Goal: Task Accomplishment & Management: Use online tool/utility

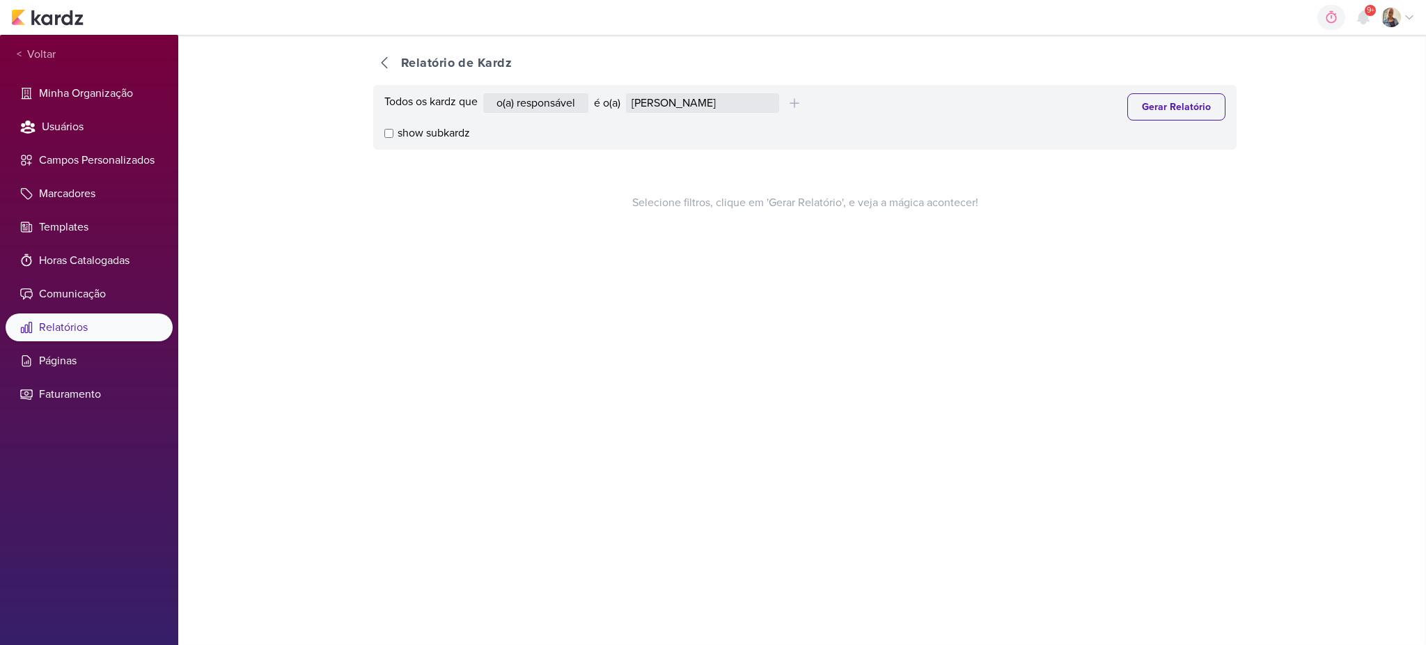
select select "1389"
click at [725, 100] on select "Alessandra Gomes Aline Gimenez Graciano Caroline Traven De Andrade Distribuição…" at bounding box center [702, 102] width 153 height 19
select select "1905"
click at [630, 93] on select "Alessandra Gomes Aline Gimenez Graciano Caroline Traven De Andrade Distribuição…" at bounding box center [702, 102] width 153 height 19
click at [1146, 107] on button "Gerar Relatório" at bounding box center [1176, 106] width 98 height 27
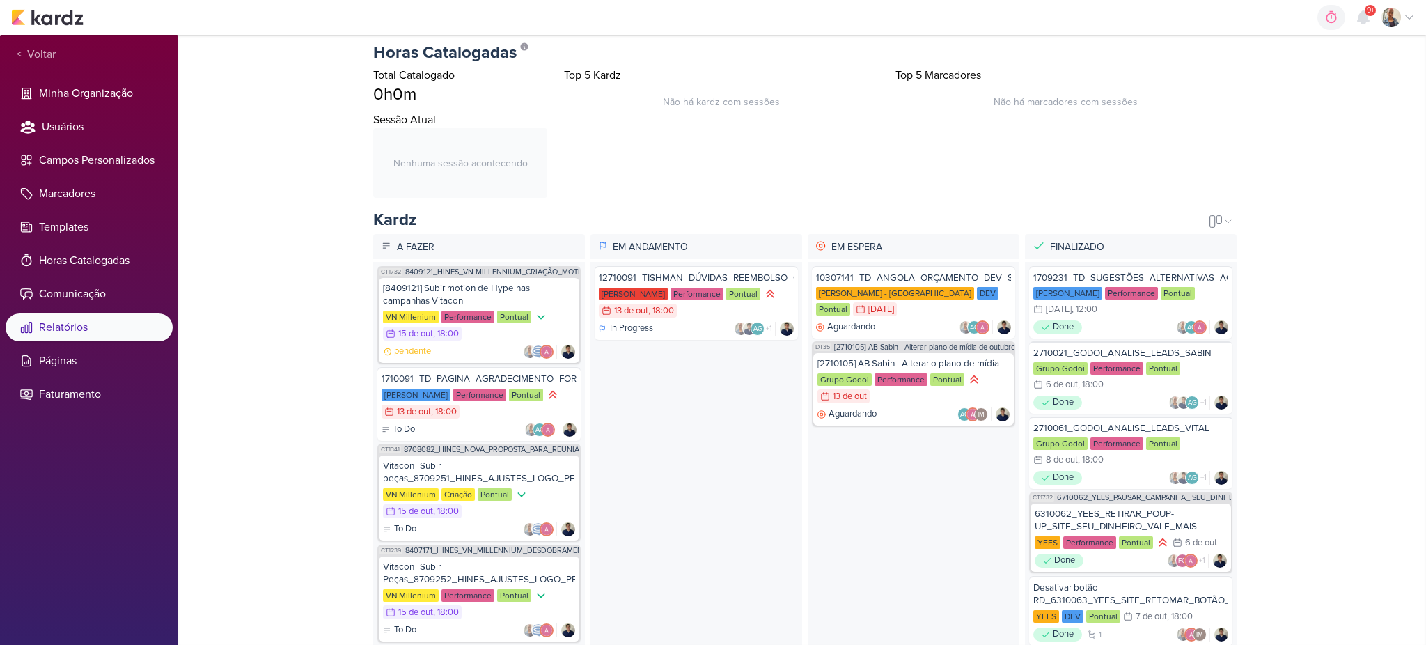
scroll to position [185, 0]
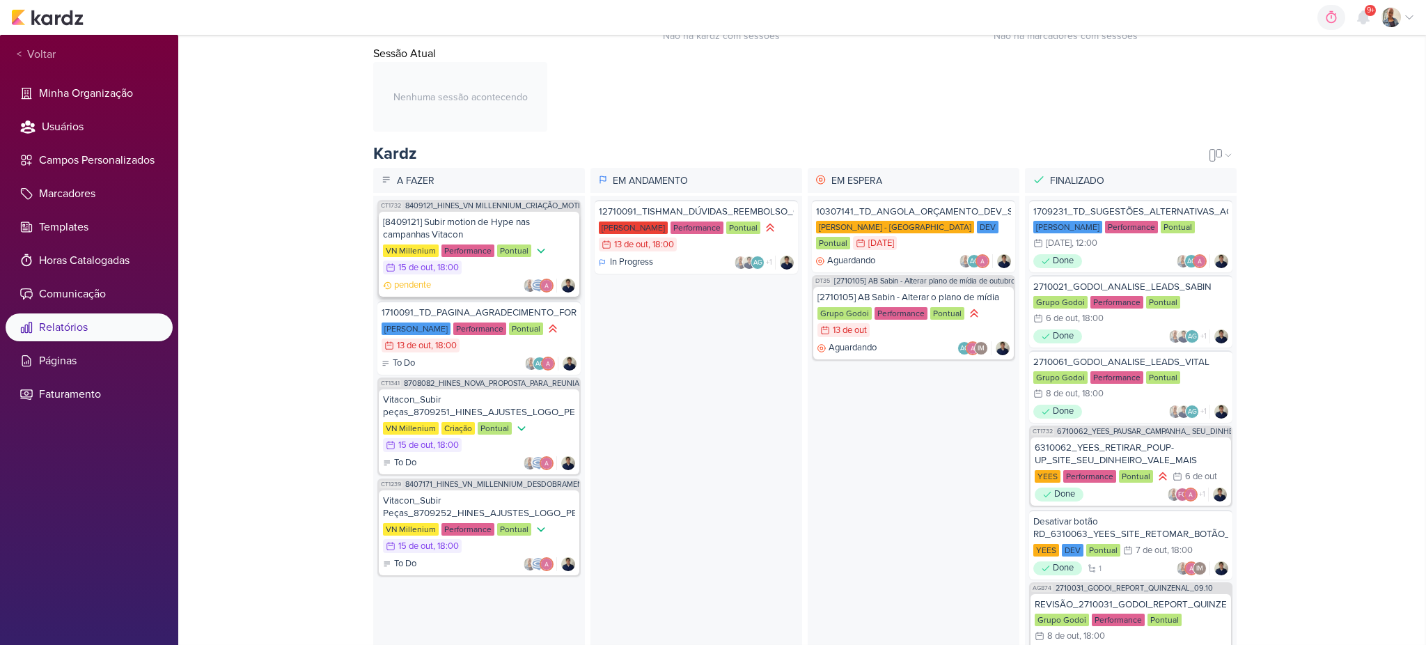
click at [491, 272] on div "VN Millenium Performance Pontual 15/10 15 de out , 18:00" at bounding box center [479, 260] width 192 height 32
click at [461, 274] on div "VN Millenium Performance Pontual 15/10 15 de out , 18:00" at bounding box center [479, 260] width 192 height 32
click at [473, 205] on link "8409121_HINES_VN MILLENNIUM_CRIAÇÃO_MOTION" at bounding box center [498, 206] width 186 height 8
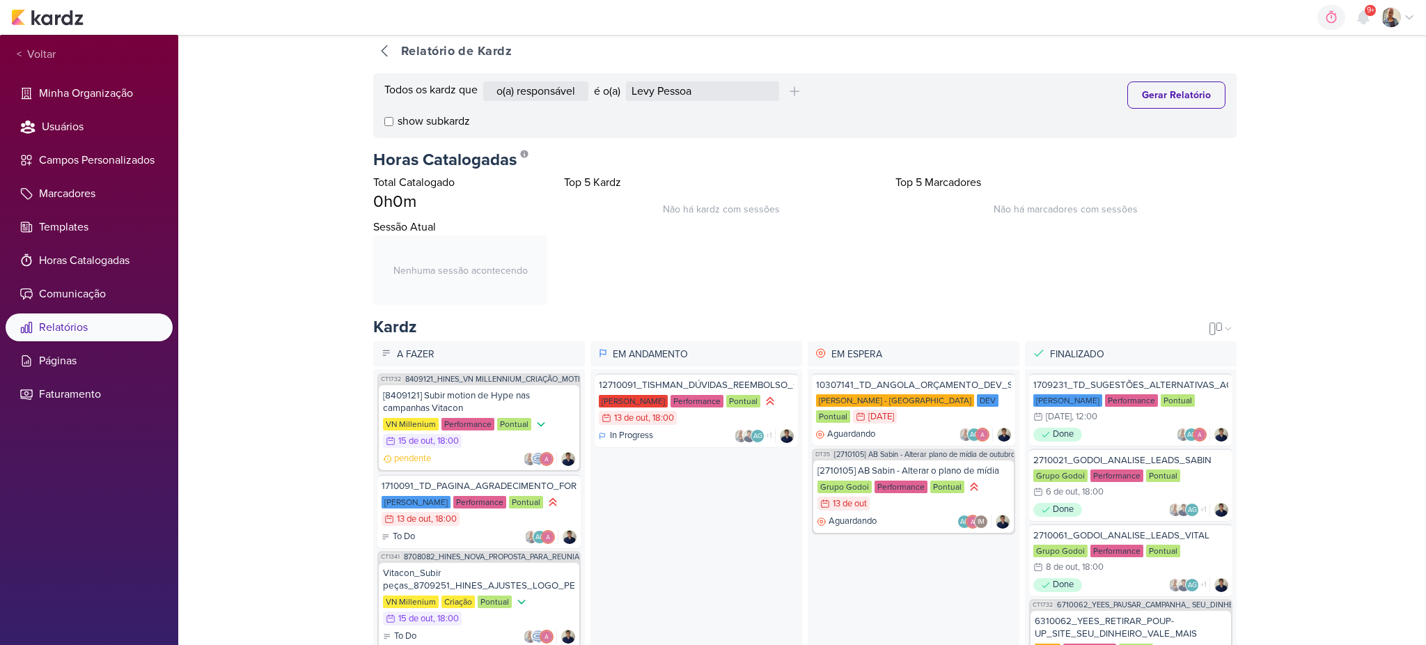
scroll to position [0, 0]
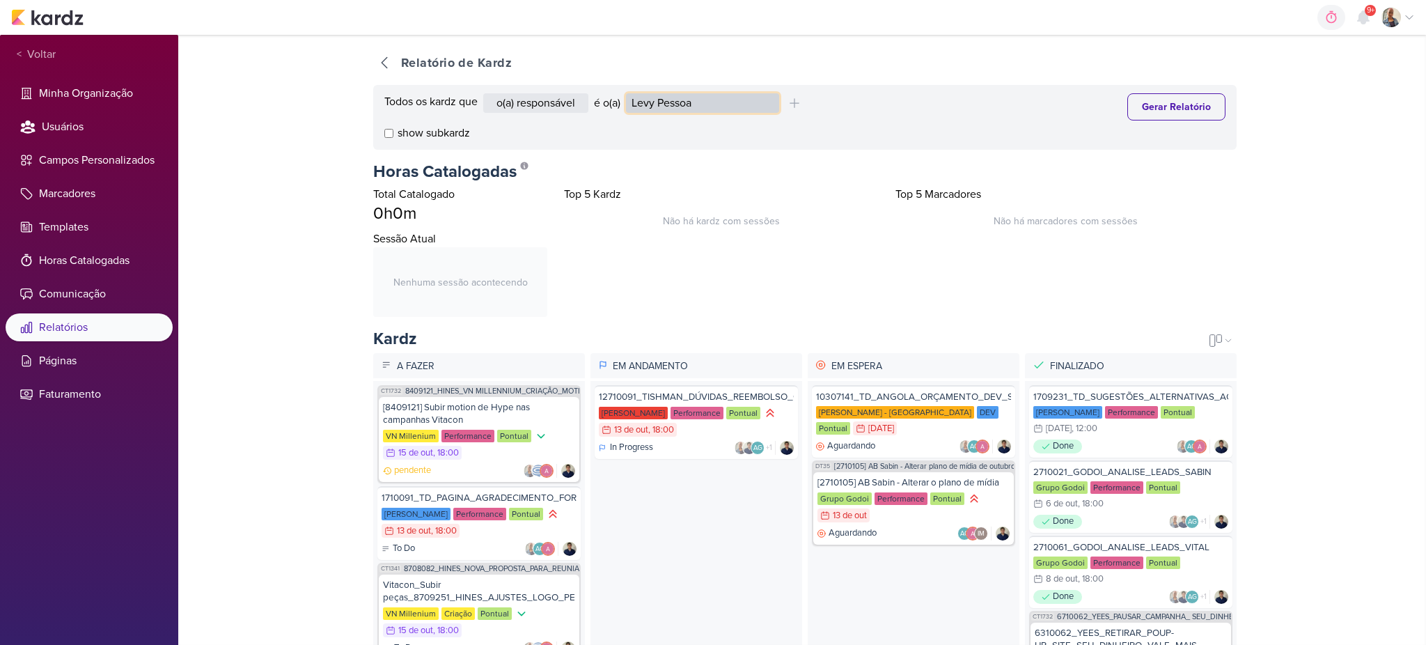
click at [689, 101] on select "Alessandra Gomes Aline Gimenez Graciano Caroline Traven De Andrade Distribuição…" at bounding box center [702, 102] width 153 height 19
click at [630, 93] on select "Alessandra Gomes Aline Gimenez Graciano Caroline Traven De Andrade Distribuição…" at bounding box center [702, 102] width 153 height 19
click at [1179, 120] on div "Todos os kardz que o(a) responsável contém o marcador contém o campo é o(a) Ale…" at bounding box center [804, 117] width 863 height 65
click at [1178, 111] on button "Gerar Relatório" at bounding box center [1176, 106] width 98 height 27
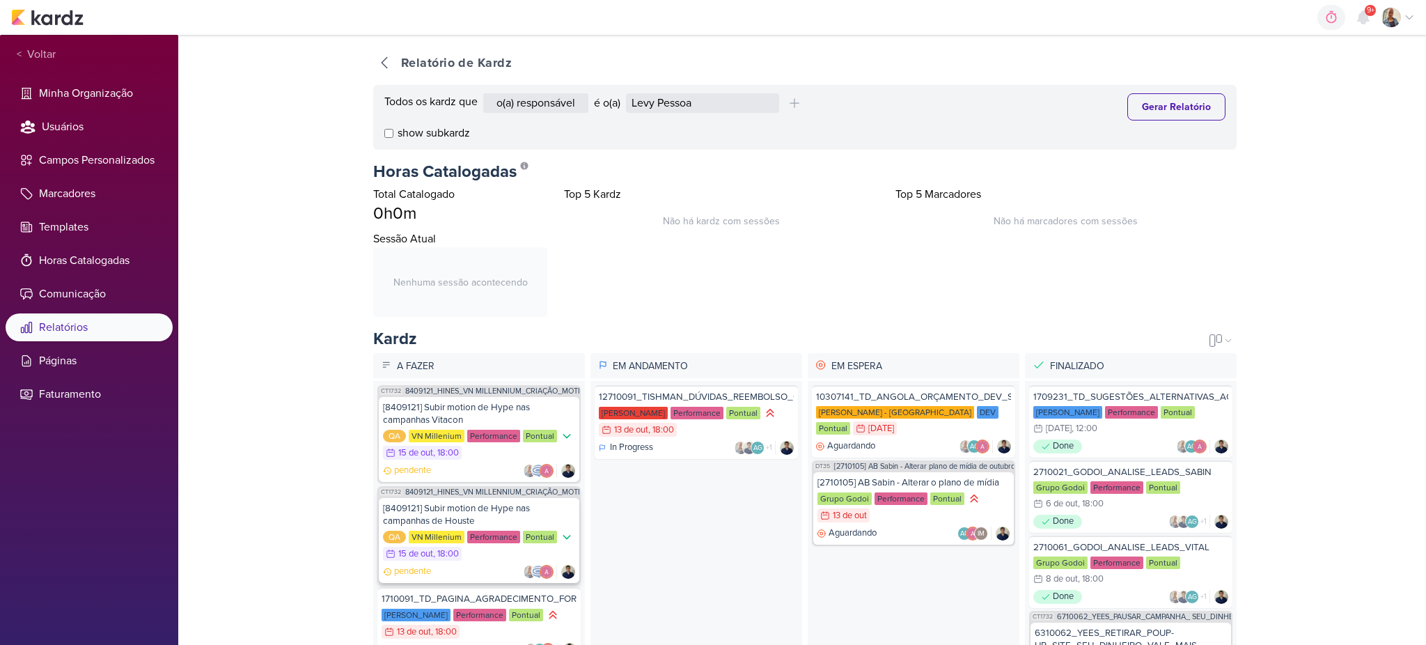
click at [508, 520] on div "[8409121] Subir motion de Hype nas campanhas de Houste" at bounding box center [479, 514] width 192 height 25
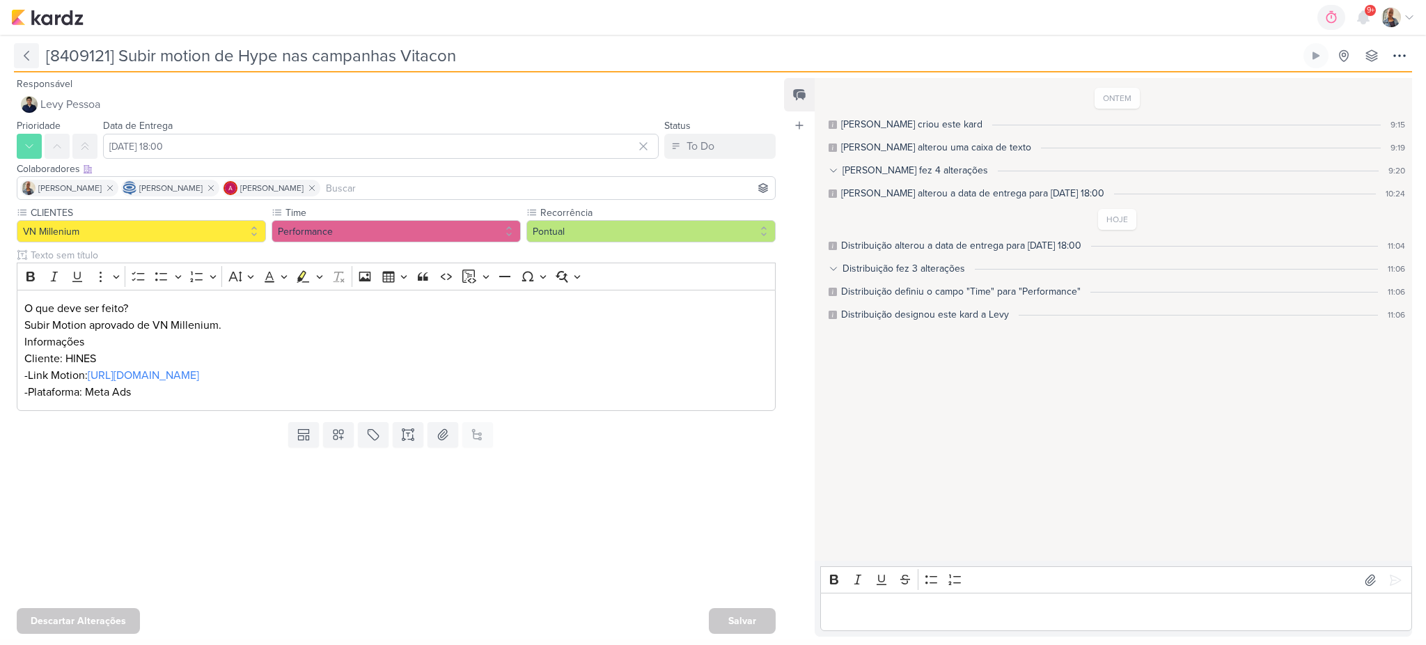
click at [21, 60] on icon at bounding box center [26, 56] width 14 height 14
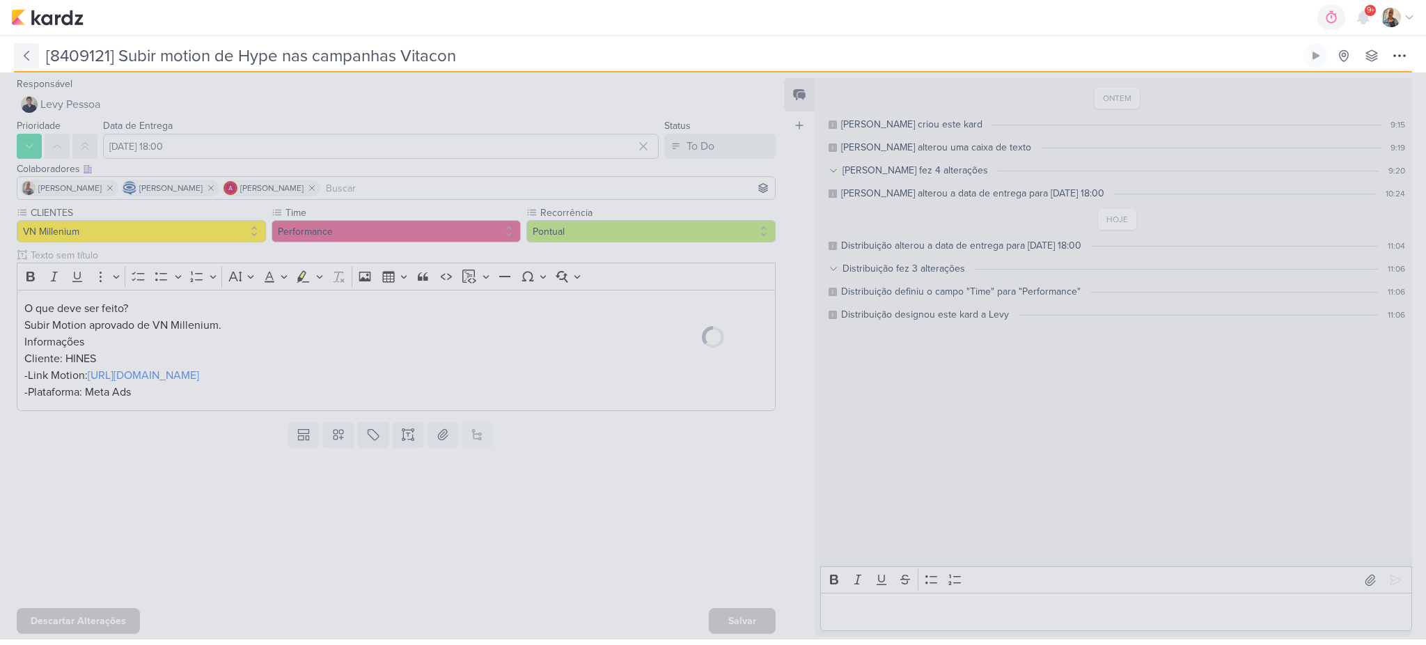
type input "8409121_HINES_VN MILLENNIUM_CRIAÇÃO_MOTION"
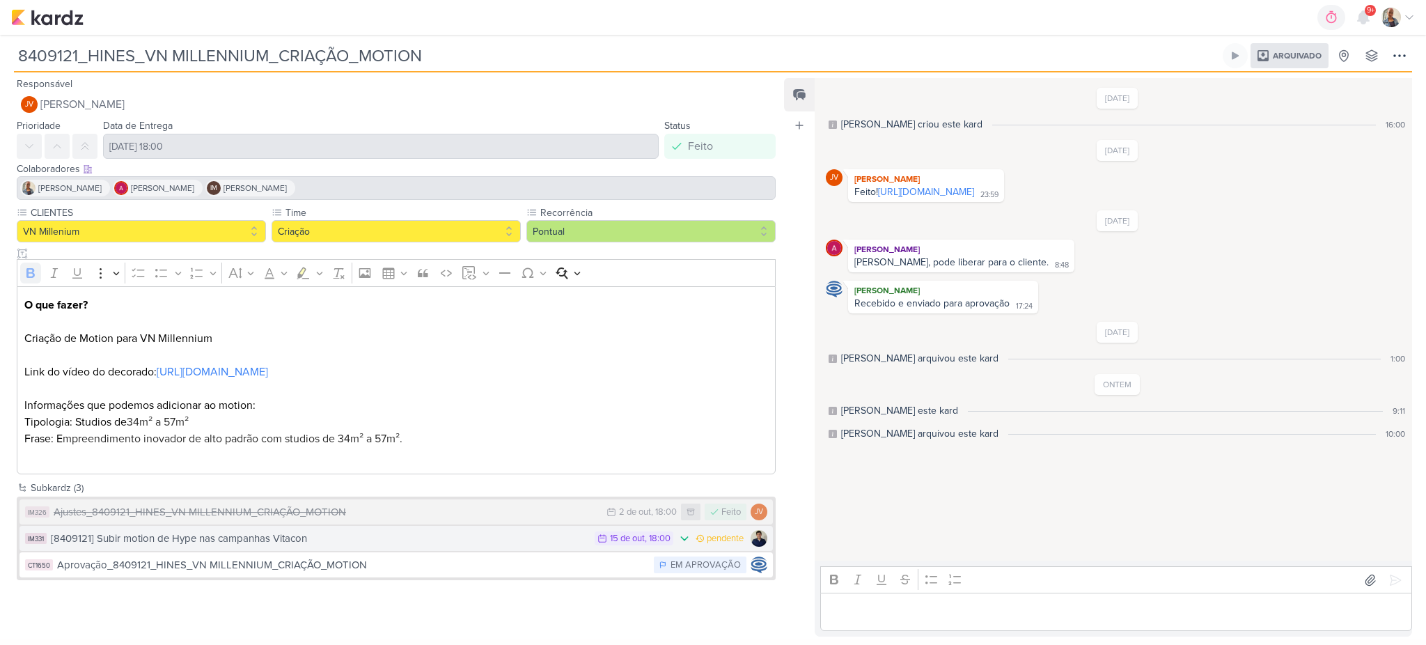
click at [480, 536] on div "[8409121] Subir motion de Hype nas campanhas Vitacon" at bounding box center [319, 539] width 537 height 16
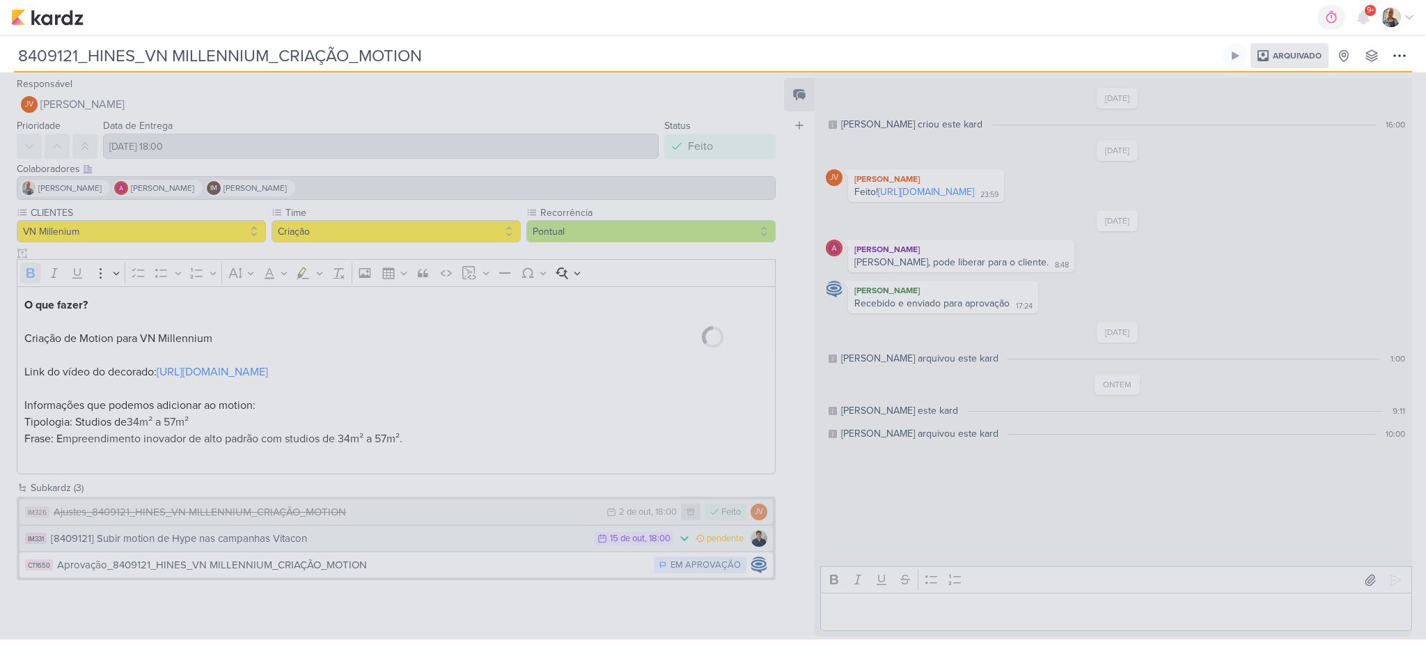
type input "[8409121] Subir motion de Hype nas campanhas Vitacon"
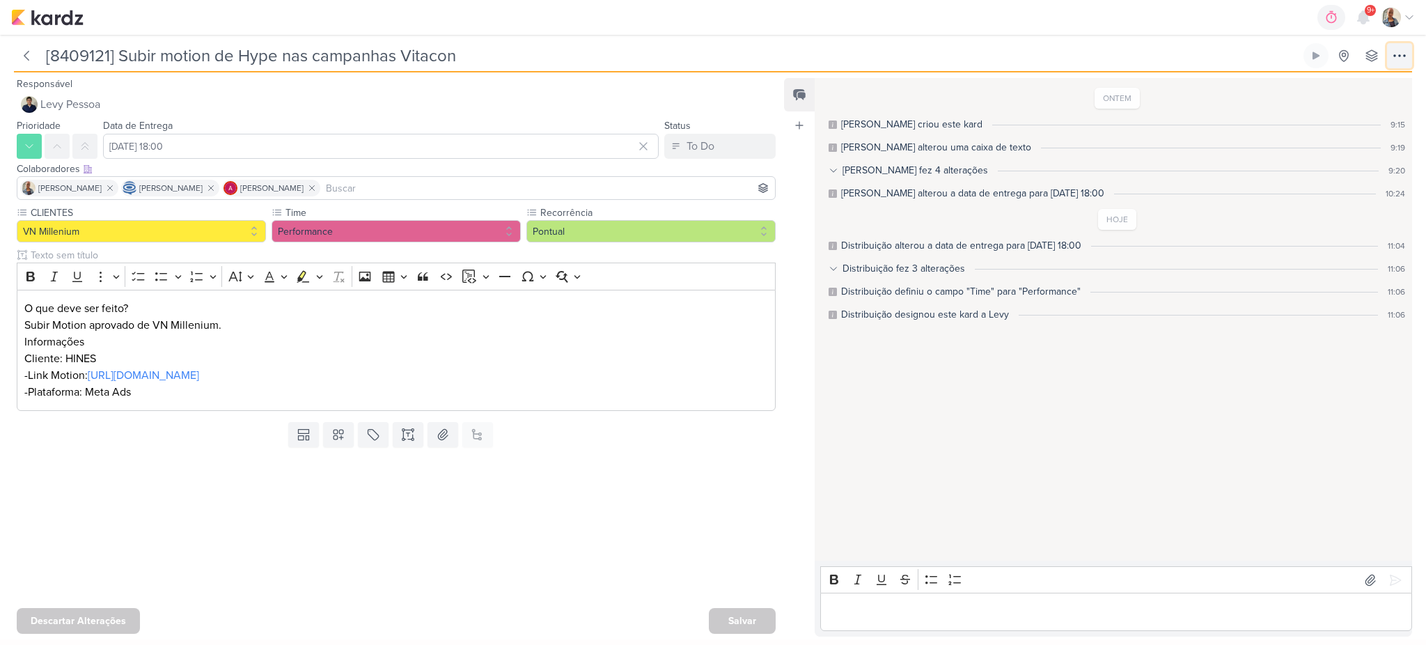
click at [1395, 53] on icon at bounding box center [1399, 55] width 17 height 17
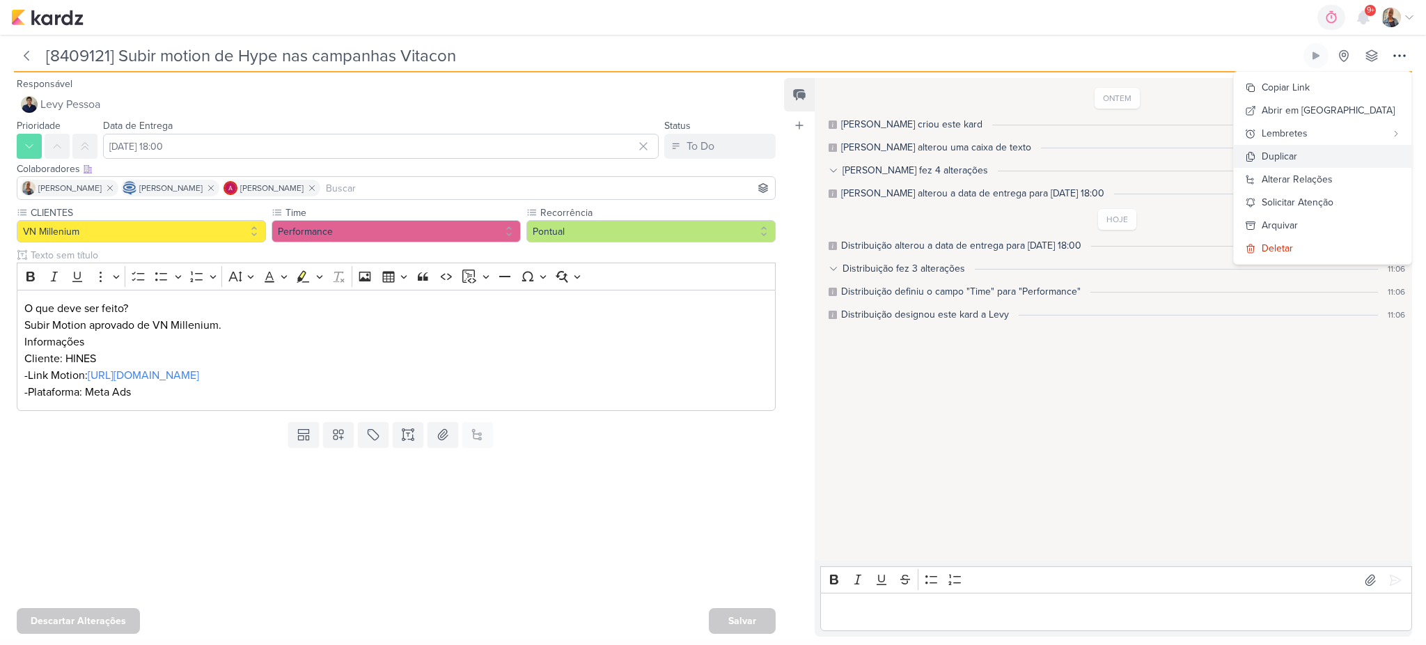
click at [1297, 159] on div "Duplicar" at bounding box center [1280, 156] width 36 height 15
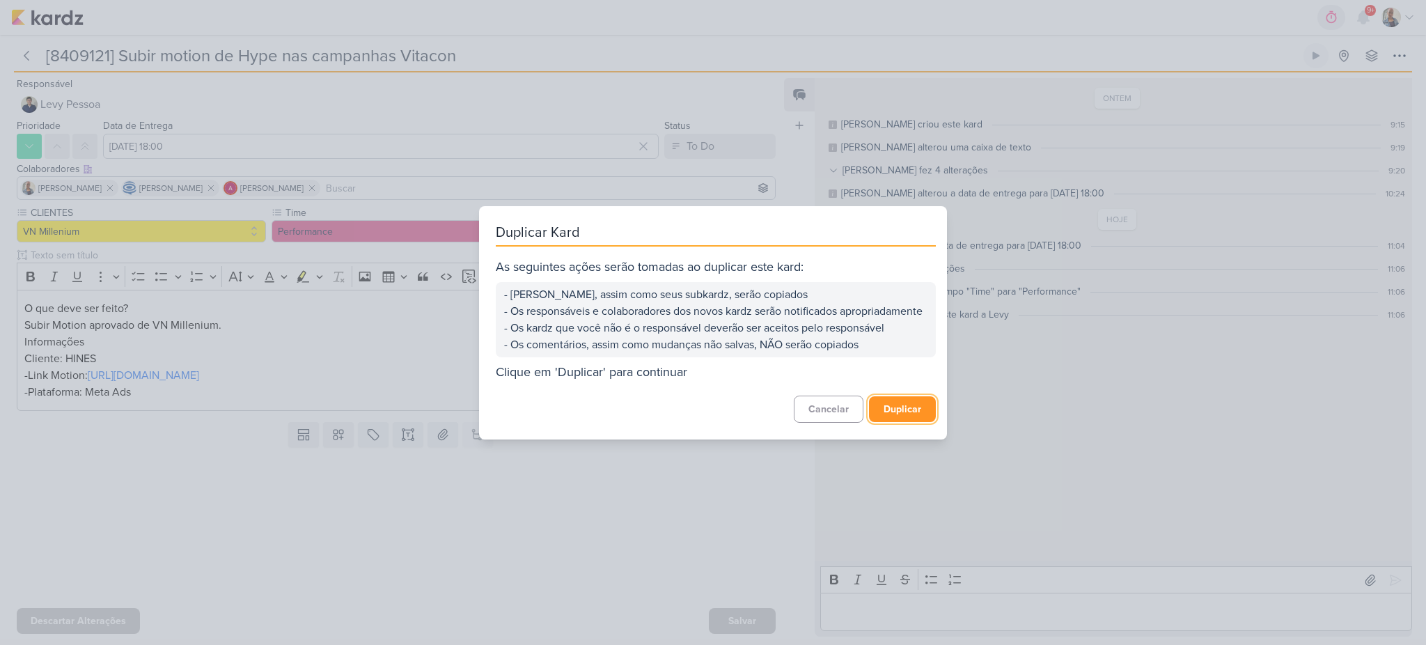
click at [884, 422] on button "Duplicar" at bounding box center [902, 409] width 67 height 26
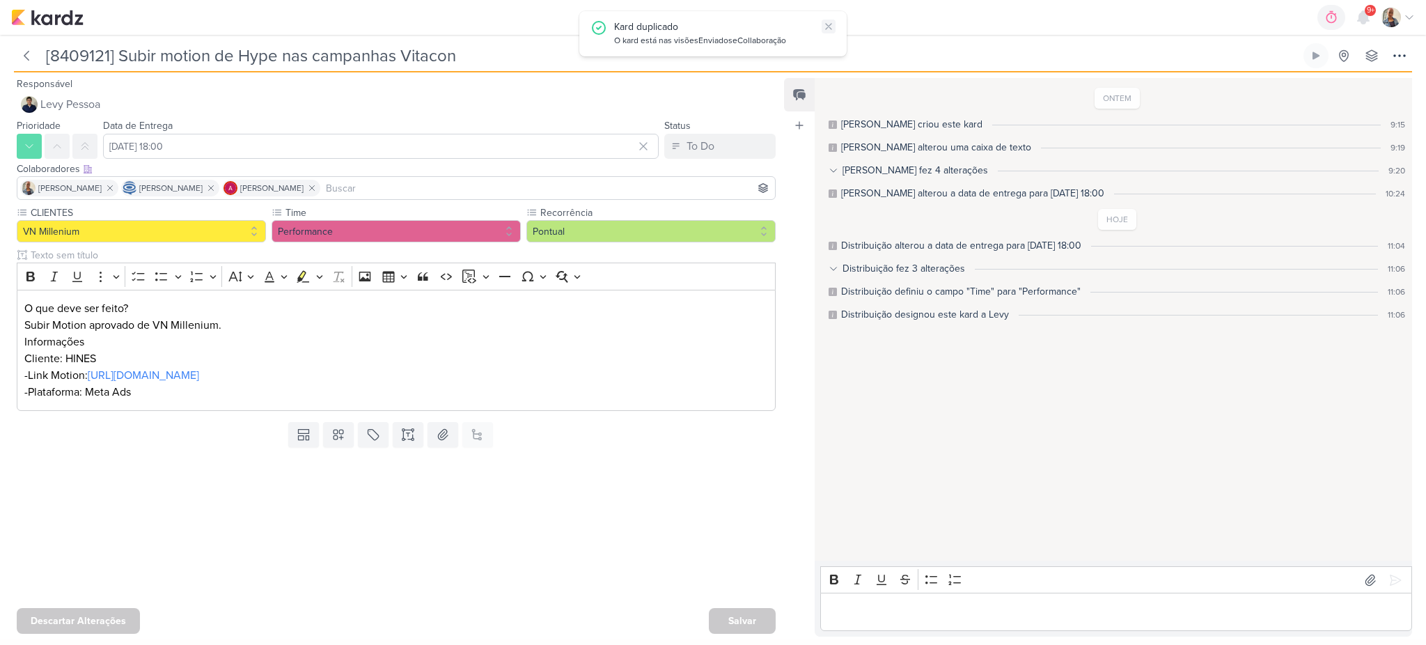
click at [825, 22] on icon at bounding box center [828, 26] width 11 height 11
click at [25, 60] on icon at bounding box center [26, 56] width 14 height 14
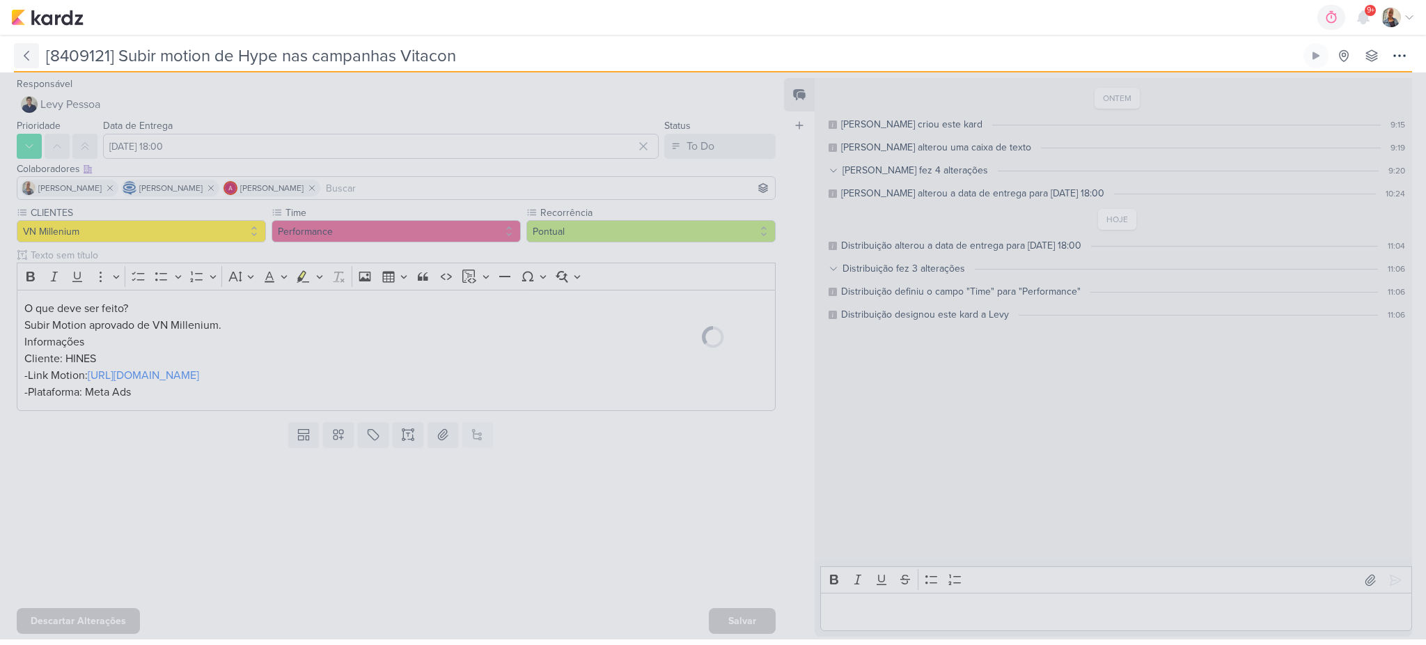
type input "8409121_HINES_VN MILLENNIUM_CRIAÇÃO_MOTION"
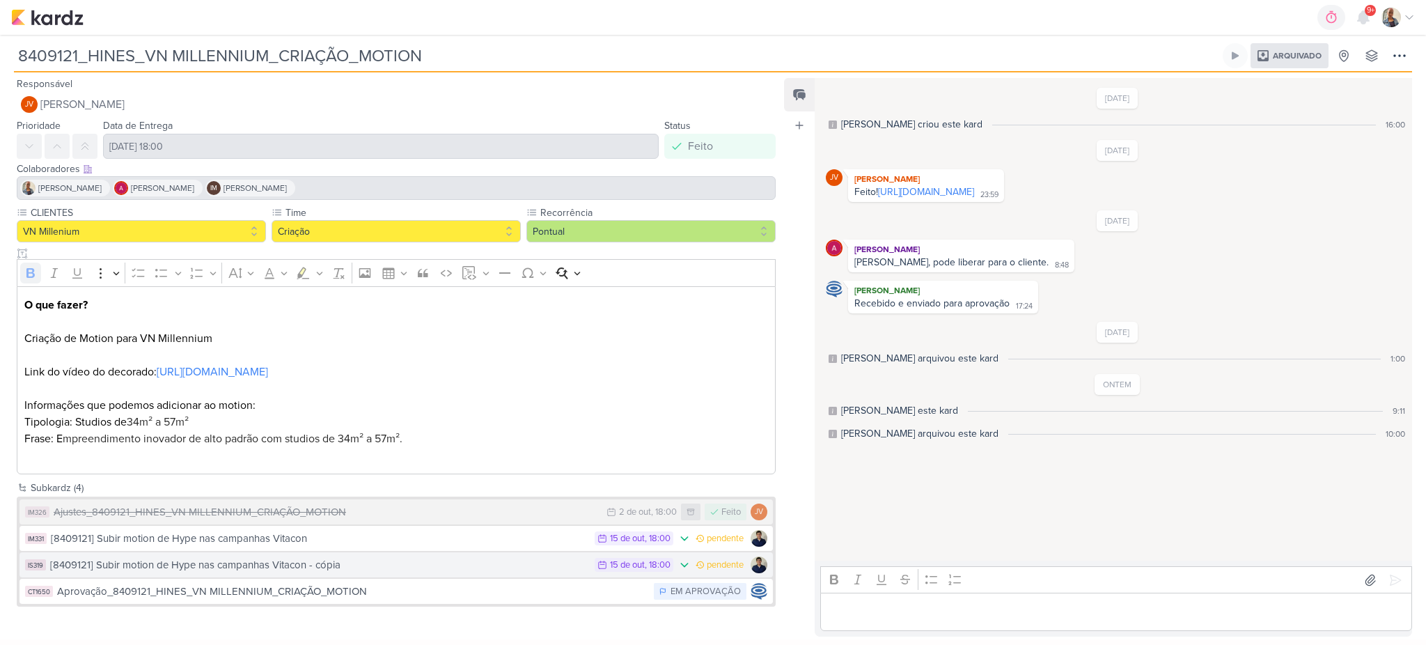
click at [221, 560] on div "[8409121] Subir motion de Hype nas campanhas Vitacon - cópia" at bounding box center [319, 565] width 538 height 16
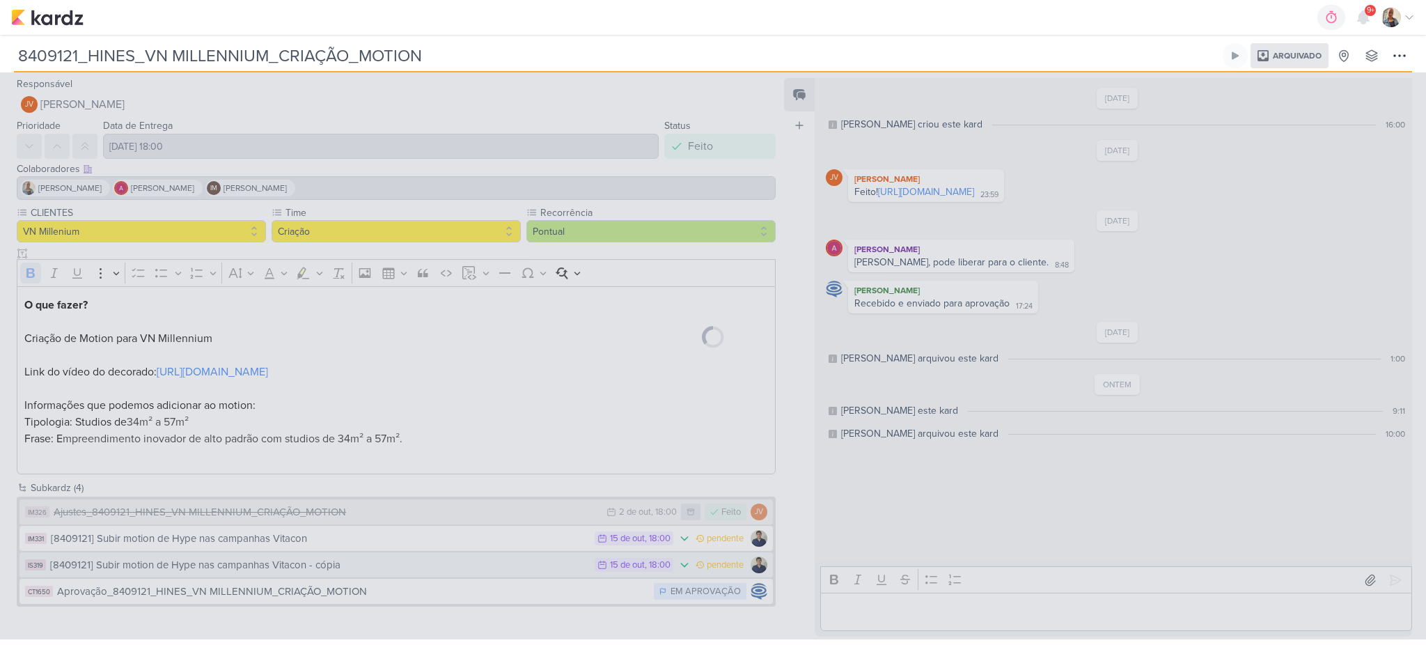
type input "[8409121] Subir motion de Hype nas campanhas Vitacon - cópia"
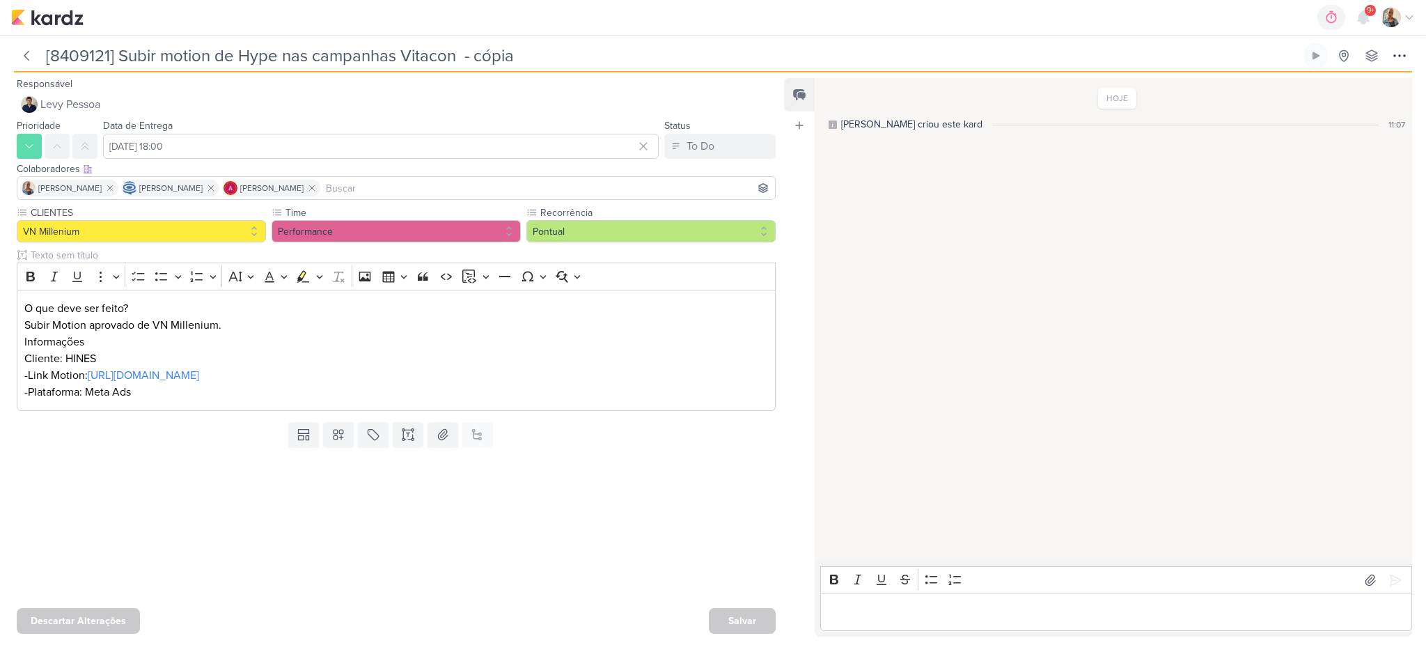
click at [418, 42] on div "[8409121] Subir motion de Hype nas campanhas Vitacon - cópia Criado por mim nen…" at bounding box center [713, 54] width 1426 height 38
drag, startPoint x: 399, startPoint y: 51, endPoint x: 641, endPoint y: 45, distance: 242.4
click at [641, 45] on input "[8409121] Subir motion de Hype nas campanhas Vitacon - cópia" at bounding box center [671, 55] width 1259 height 25
type input "[8409121] Subir motion de Hype nas campanhas de Houste"
click at [136, 493] on div at bounding box center [390, 527] width 781 height 148
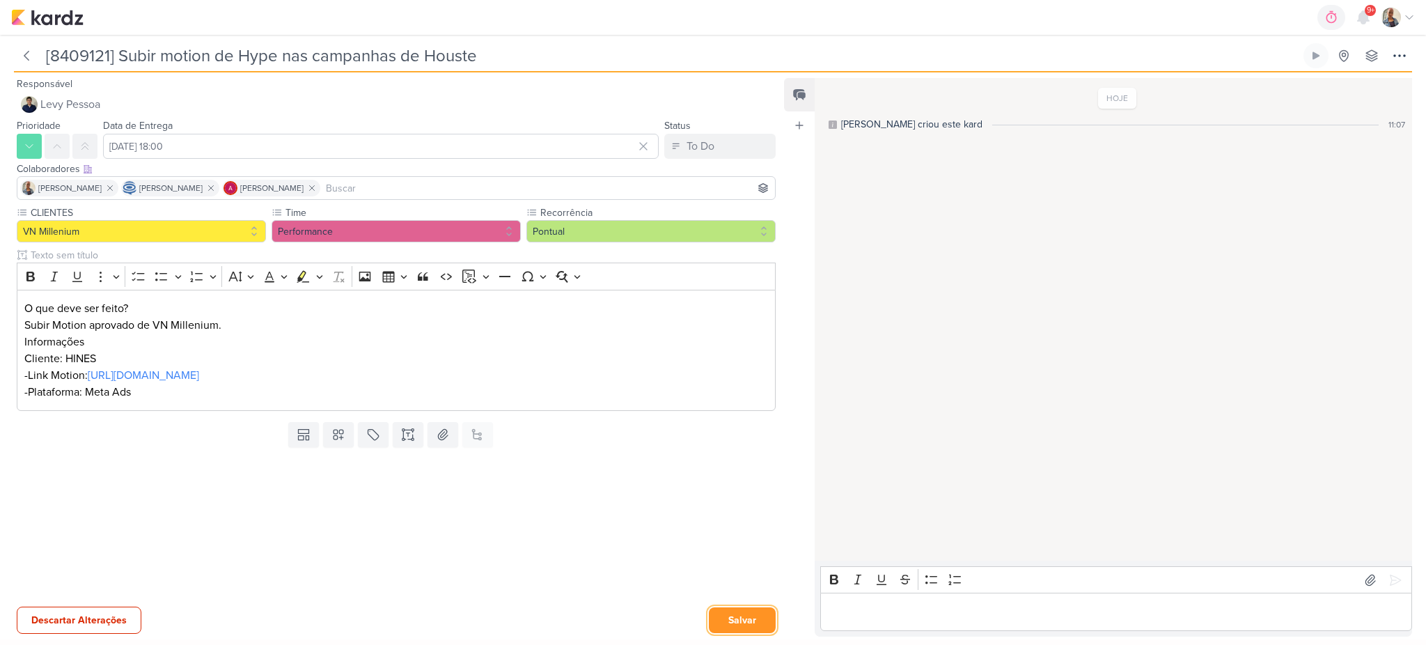
click at [742, 628] on button "Salvar" at bounding box center [742, 620] width 67 height 26
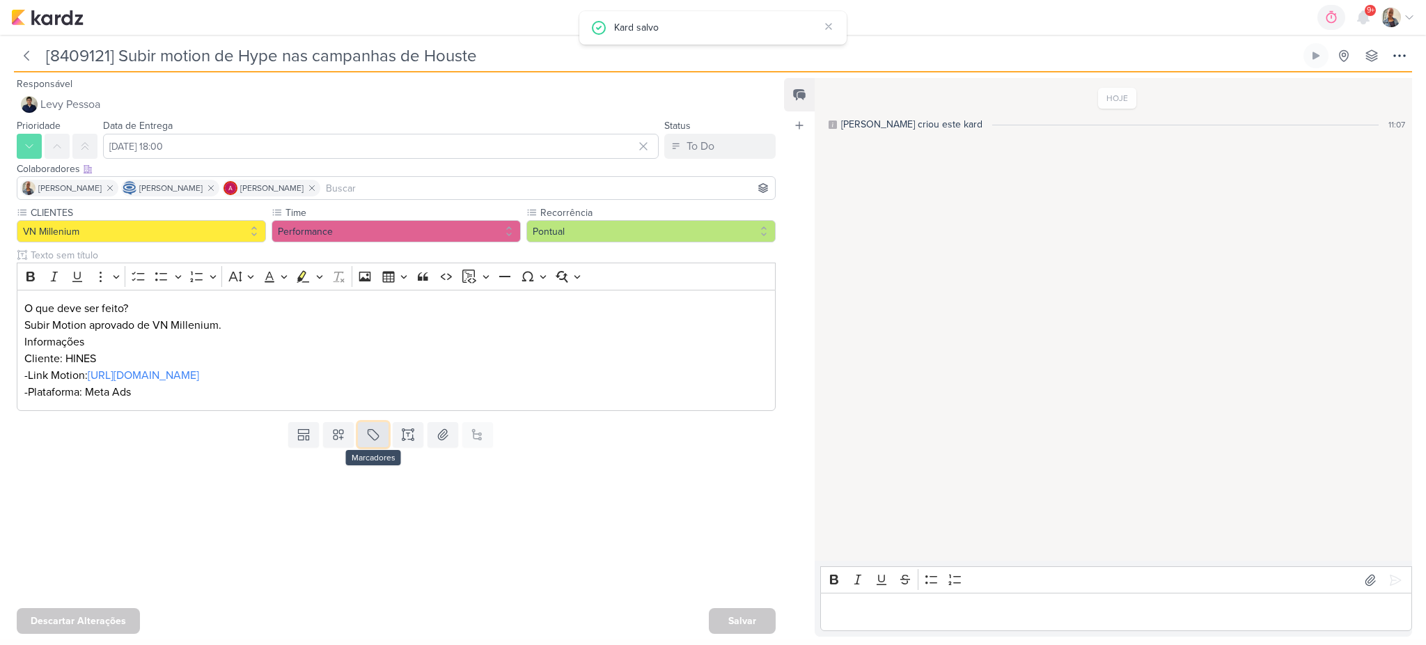
click at [372, 437] on icon at bounding box center [373, 435] width 14 height 14
click at [368, 401] on div "QA" at bounding box center [383, 402] width 91 height 15
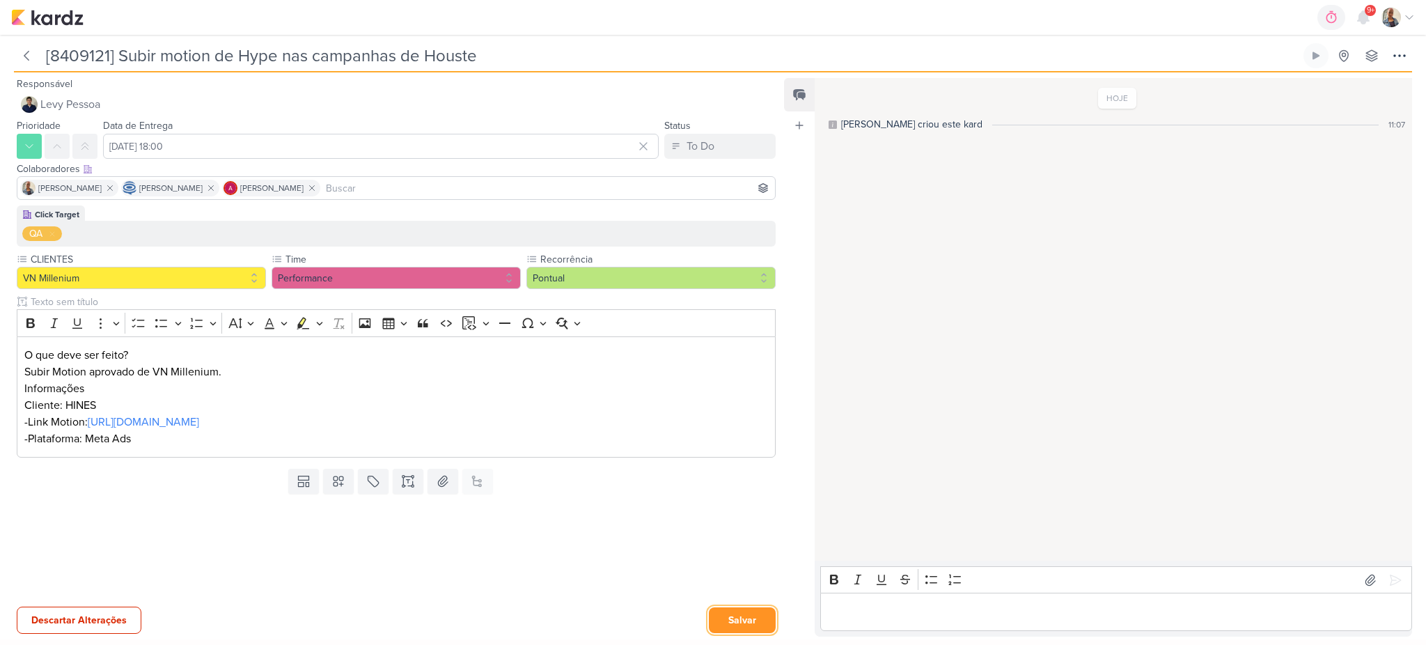
click at [748, 620] on button "Salvar" at bounding box center [742, 620] width 67 height 26
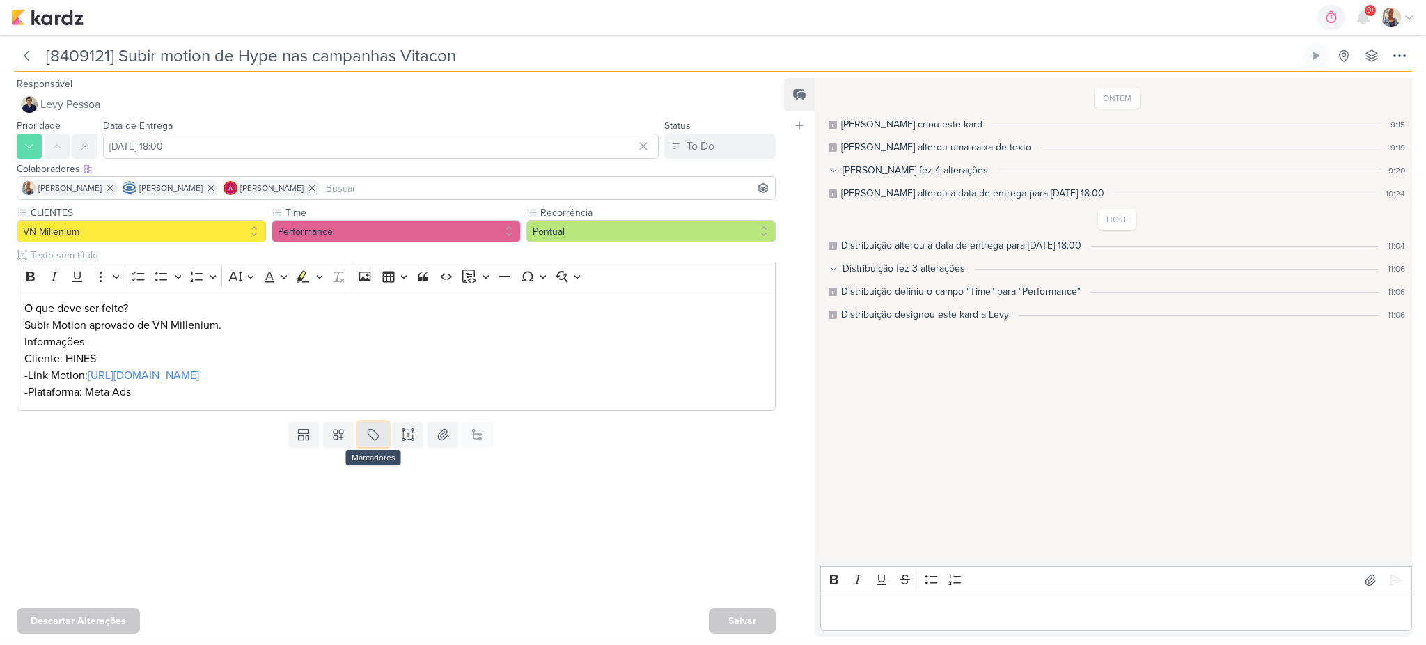
click at [366, 438] on icon at bounding box center [373, 435] width 14 height 14
click at [366, 409] on div "QA" at bounding box center [383, 402] width 91 height 15
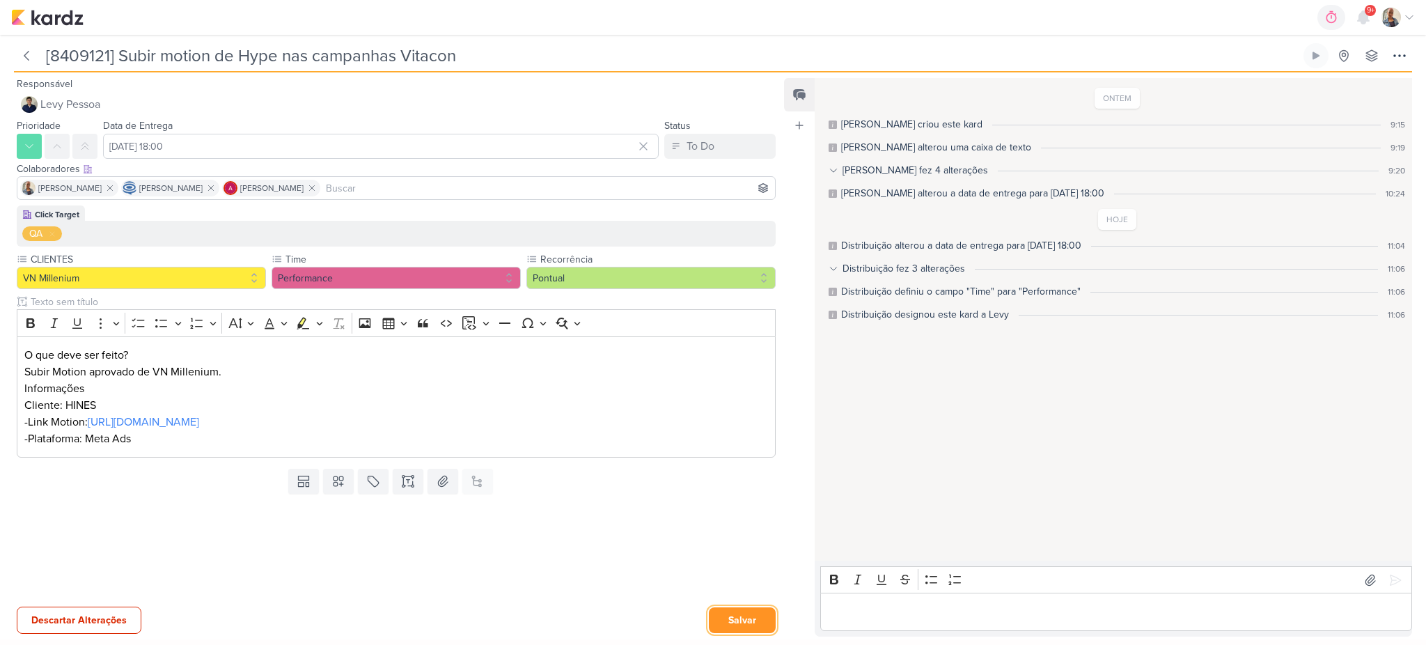
click at [718, 620] on button "Salvar" at bounding box center [742, 620] width 67 height 26
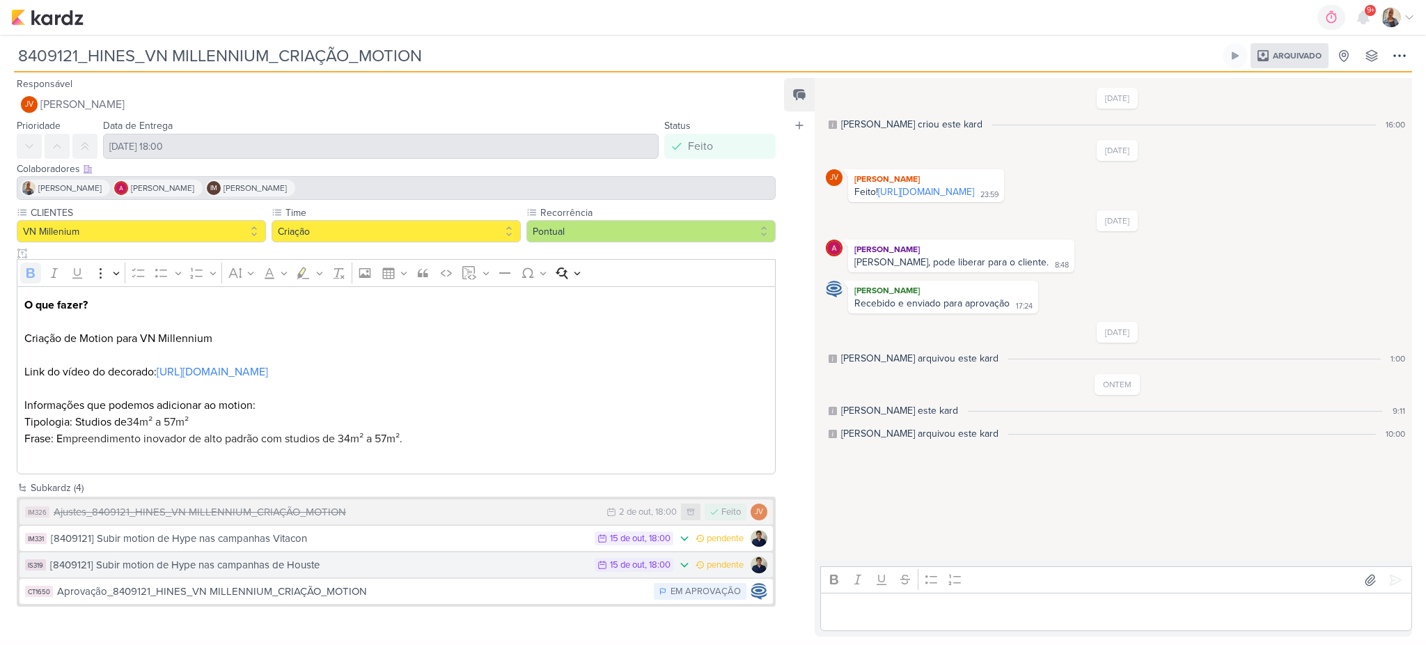
click at [202, 562] on div "[8409121] Subir motion de Hype nas campanhas de Houste" at bounding box center [319, 565] width 538 height 16
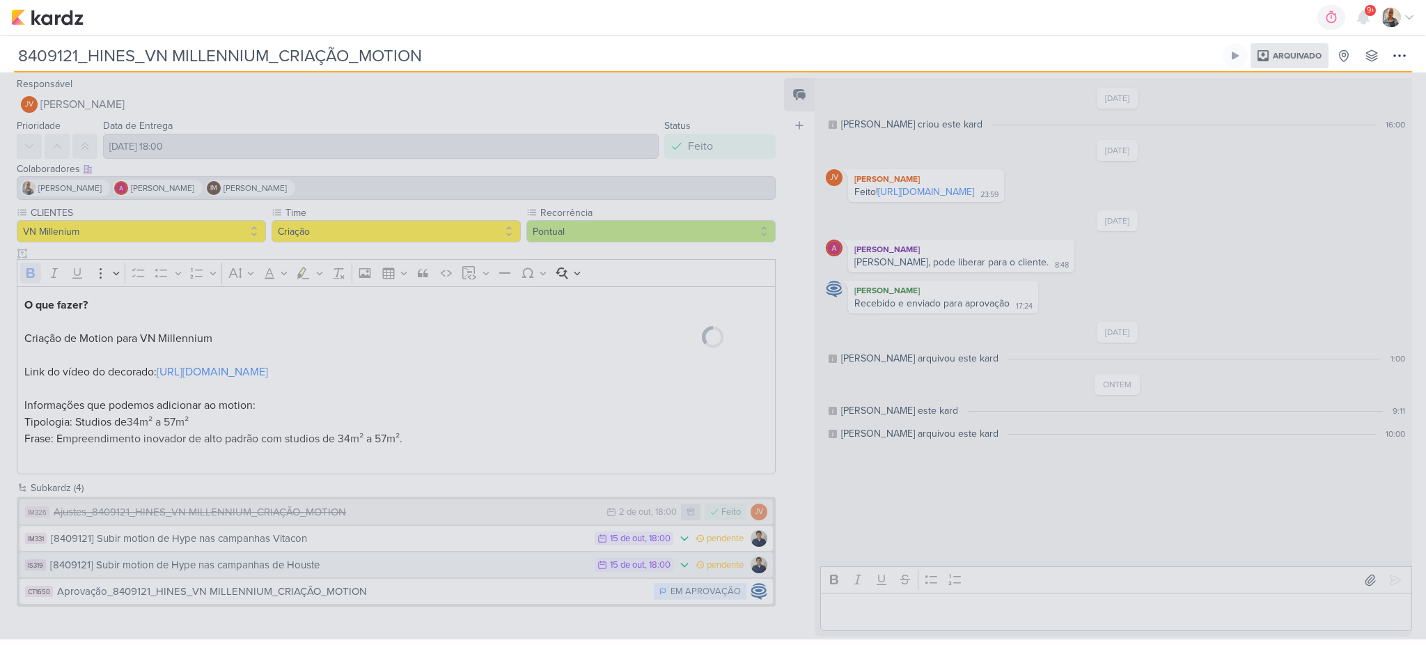
type input "[8409121] Subir motion de Hype nas campanhas de Houste"
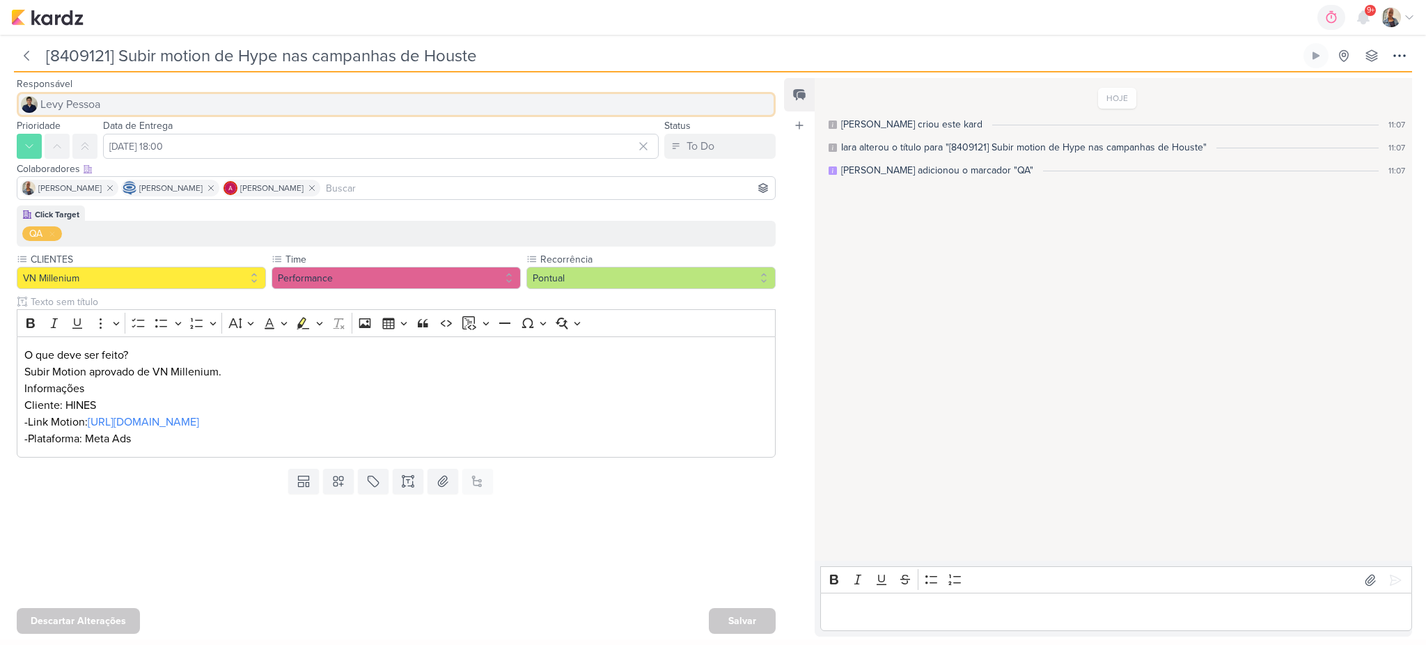
click at [148, 110] on button "Levy Pessoa" at bounding box center [396, 104] width 759 height 25
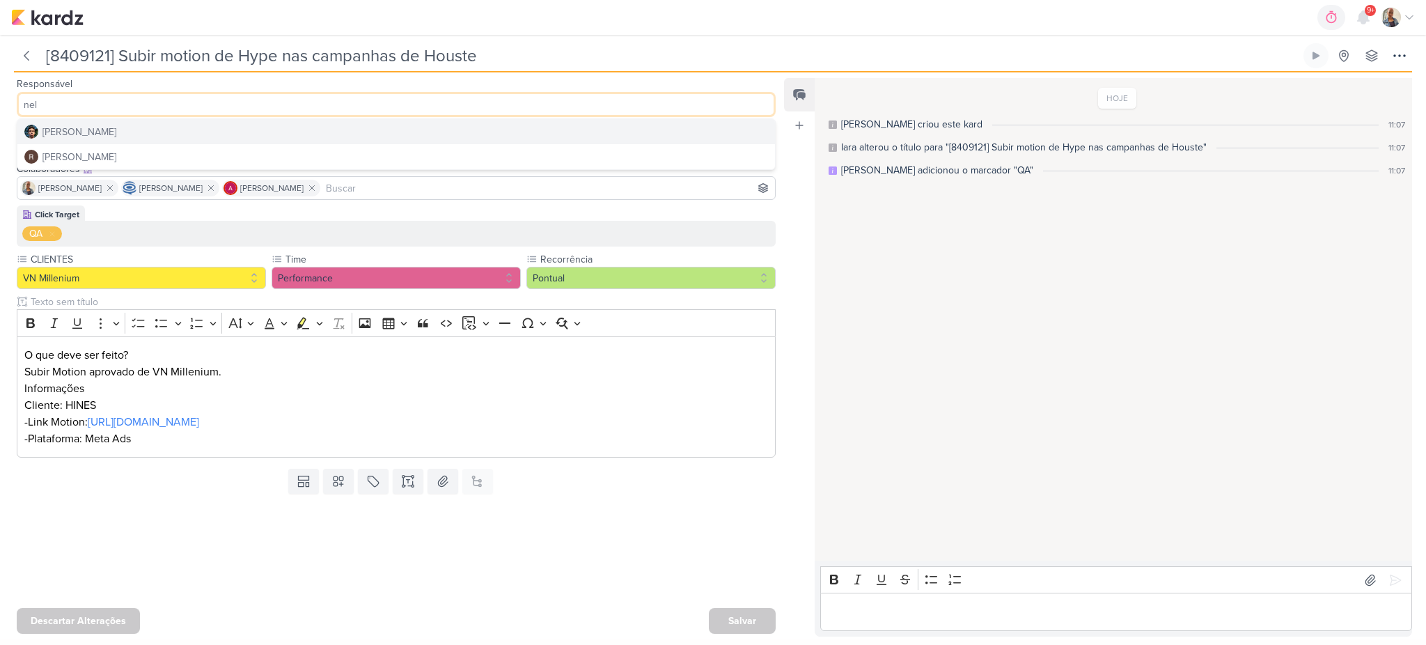
type input "nel"
click at [264, 127] on button "[PERSON_NAME]" at bounding box center [396, 131] width 758 height 25
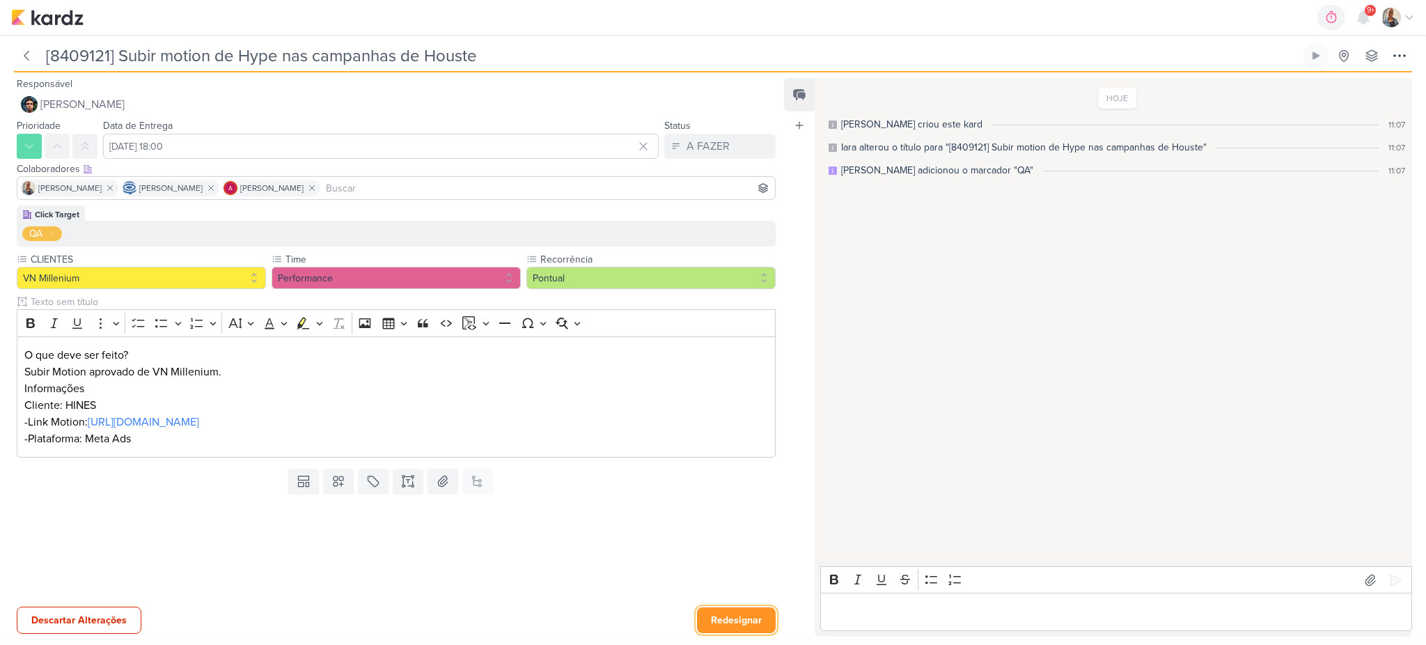
click at [755, 619] on button "Redesignar" at bounding box center [736, 620] width 79 height 26
